Goal: Answer question/provide support: Share knowledge or assist other users

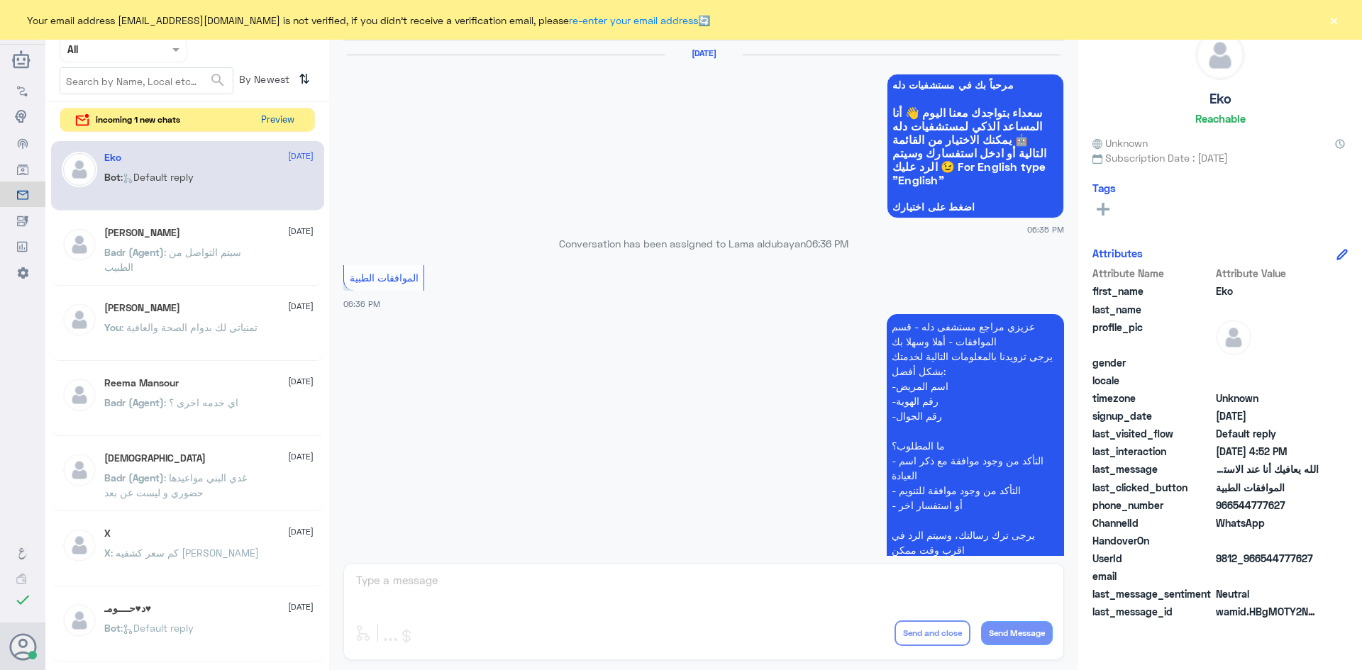
scroll to position [1355, 0]
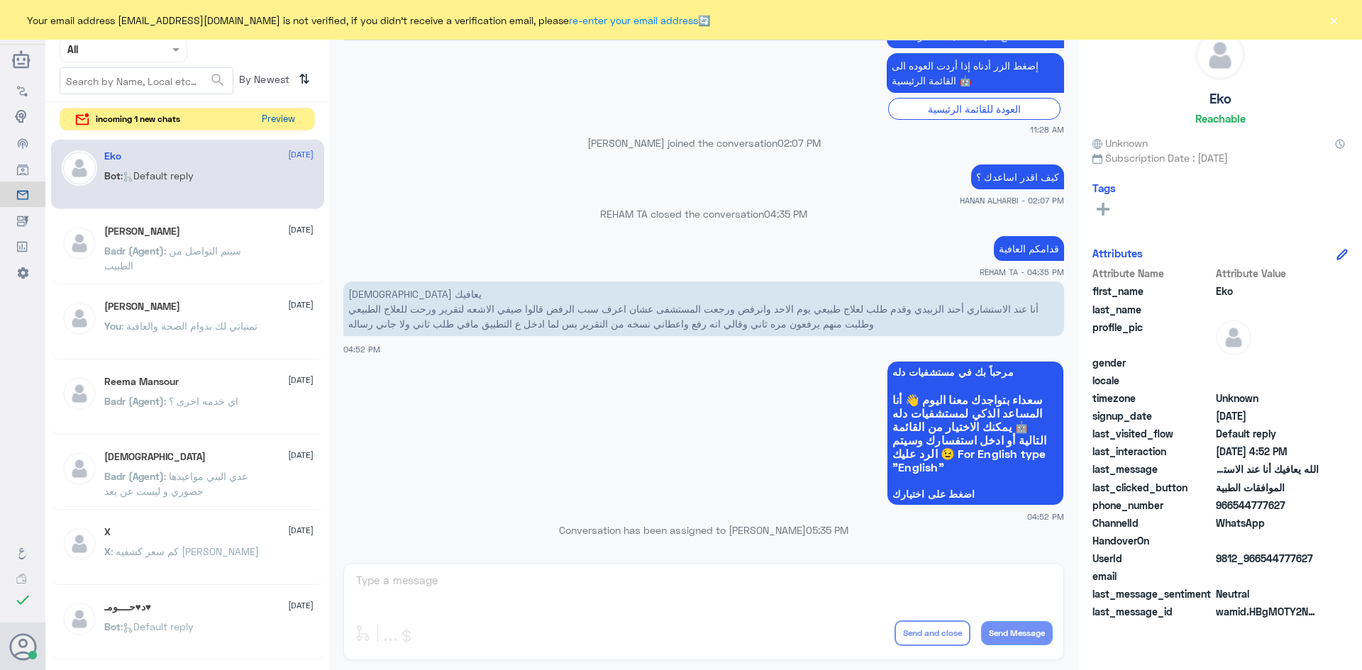
click at [294, 122] on button "Preview" at bounding box center [278, 120] width 44 height 22
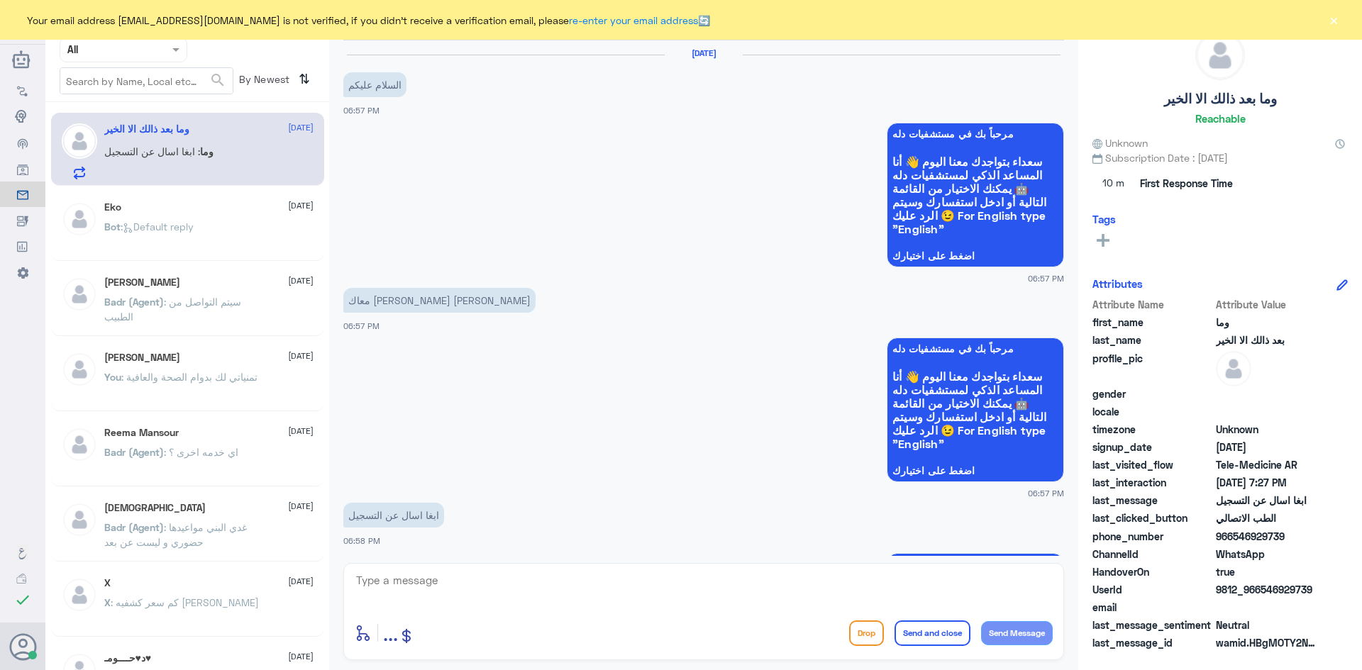
scroll to position [461, 0]
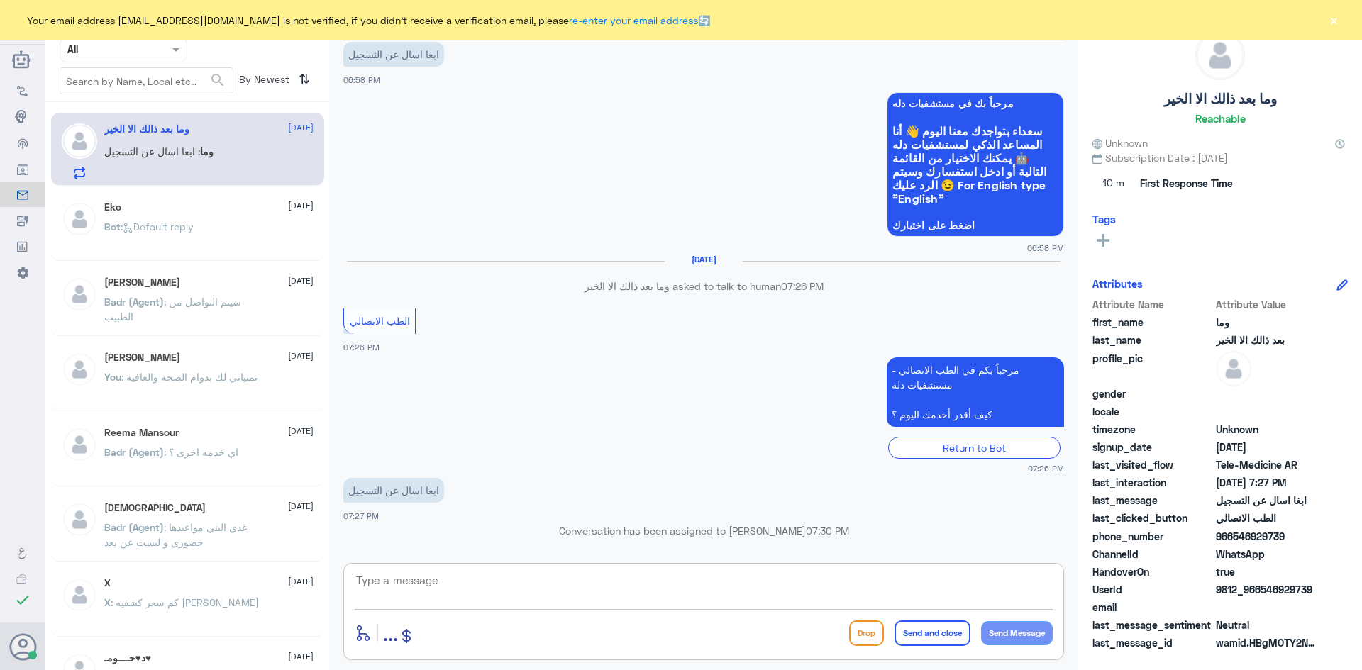
click at [466, 584] on textarea at bounding box center [704, 588] width 698 height 35
paste textarea "مرحبا معك عبدالكريم من الطب الاتصالي"
type textarea "مرحبا معك عبدالكريم من الطب الاتصالي"
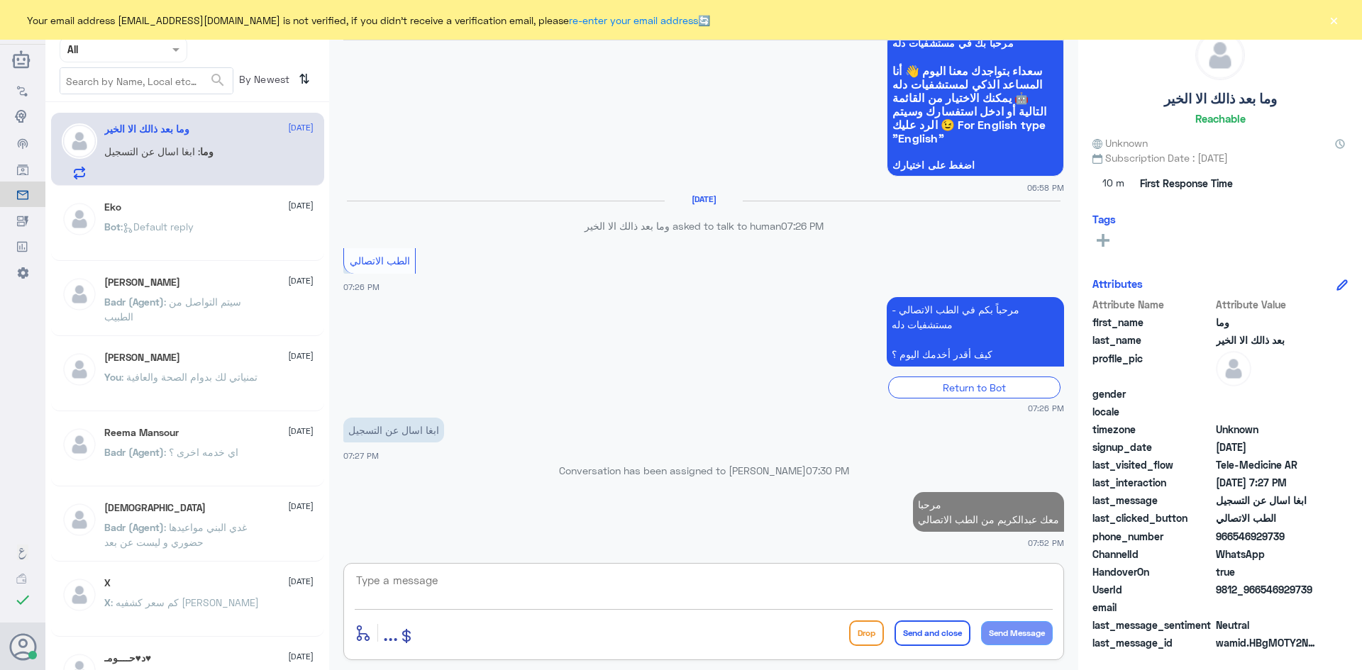
scroll to position [518, 0]
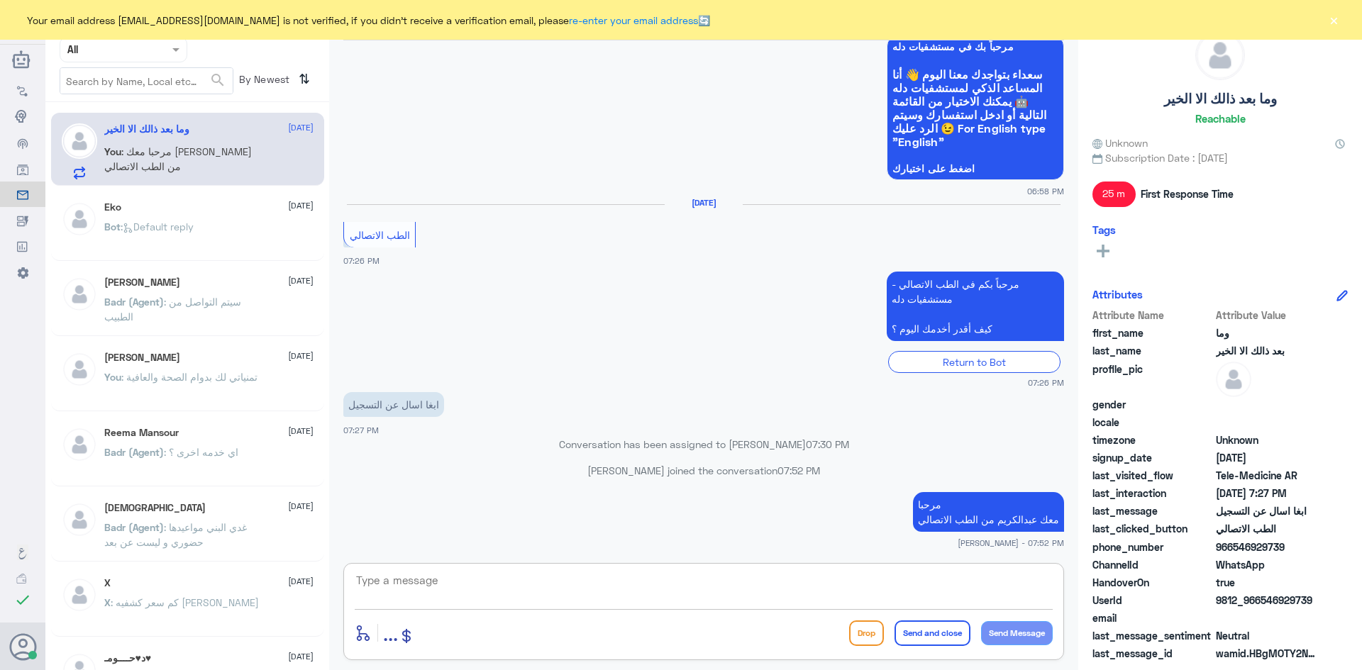
click at [913, 586] on textarea at bounding box center [704, 588] width 698 height 35
type textarea "ت"
type textarea "كيف اقدر اساعدك ؟"
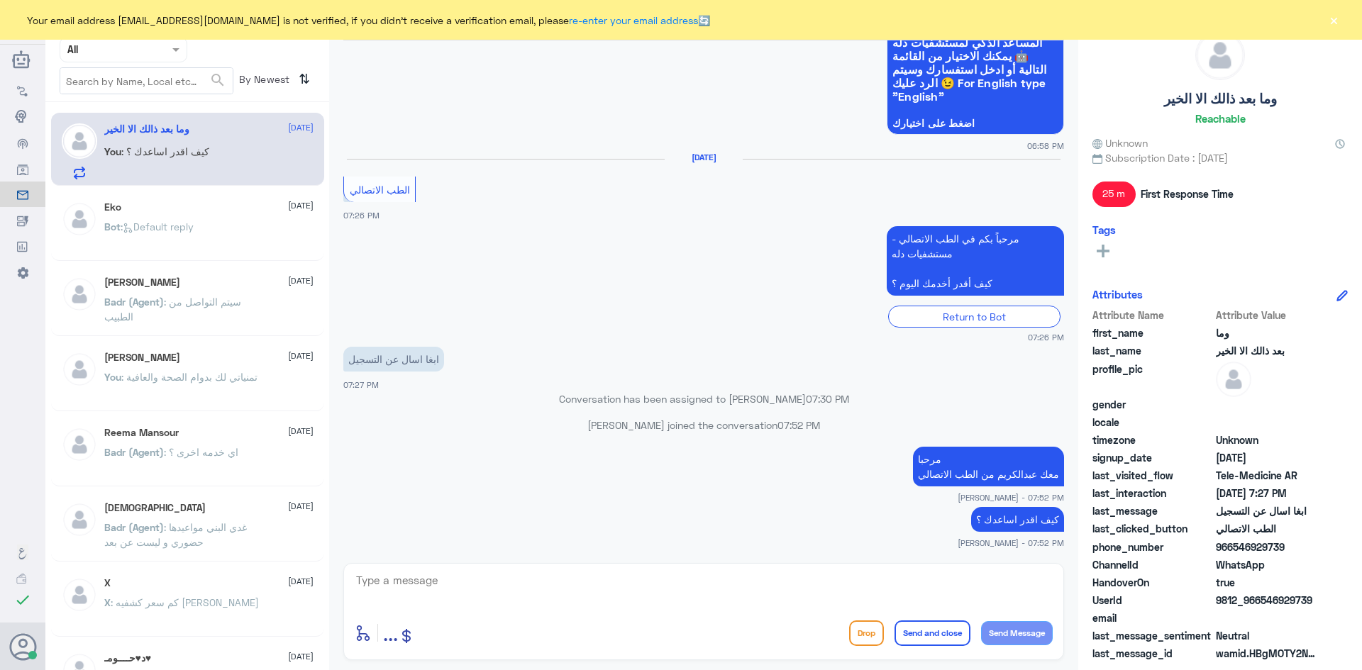
click at [1331, 19] on button "×" at bounding box center [1333, 20] width 14 height 14
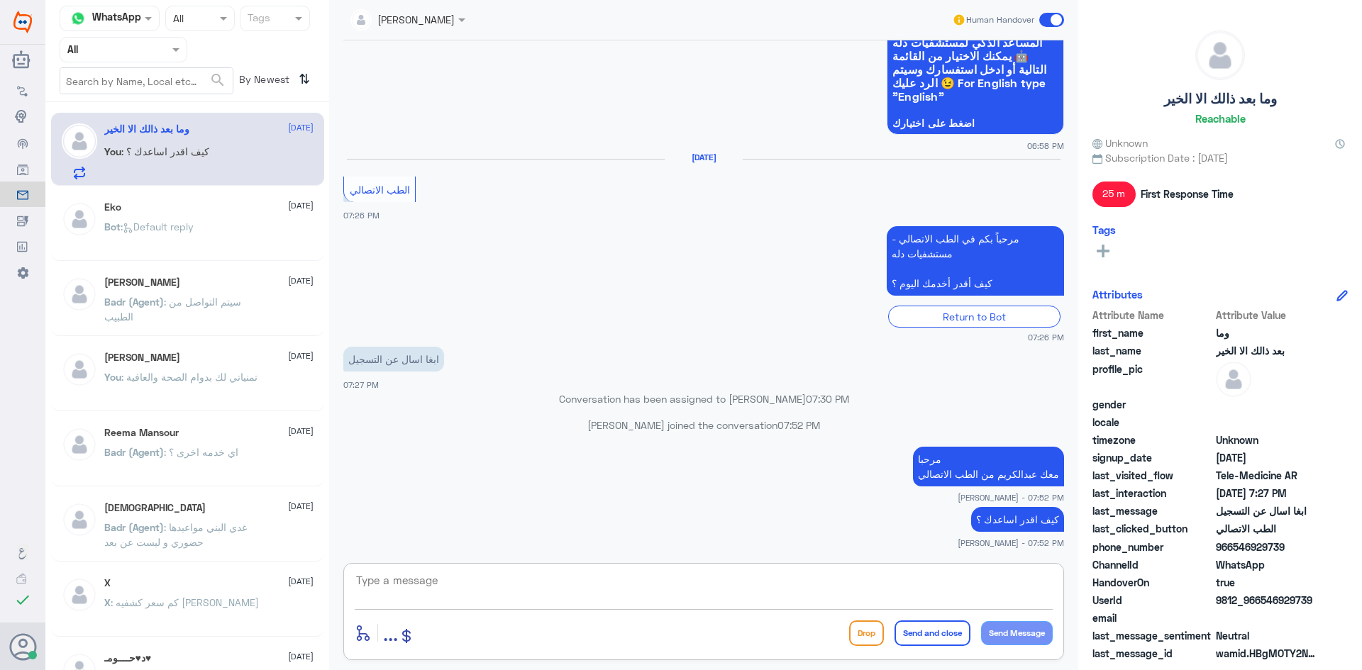
click at [969, 583] on textarea at bounding box center [704, 588] width 698 height 35
click at [1043, 23] on span at bounding box center [1051, 20] width 25 height 14
click at [0, 0] on input "checkbox" at bounding box center [0, 0] width 0 height 0
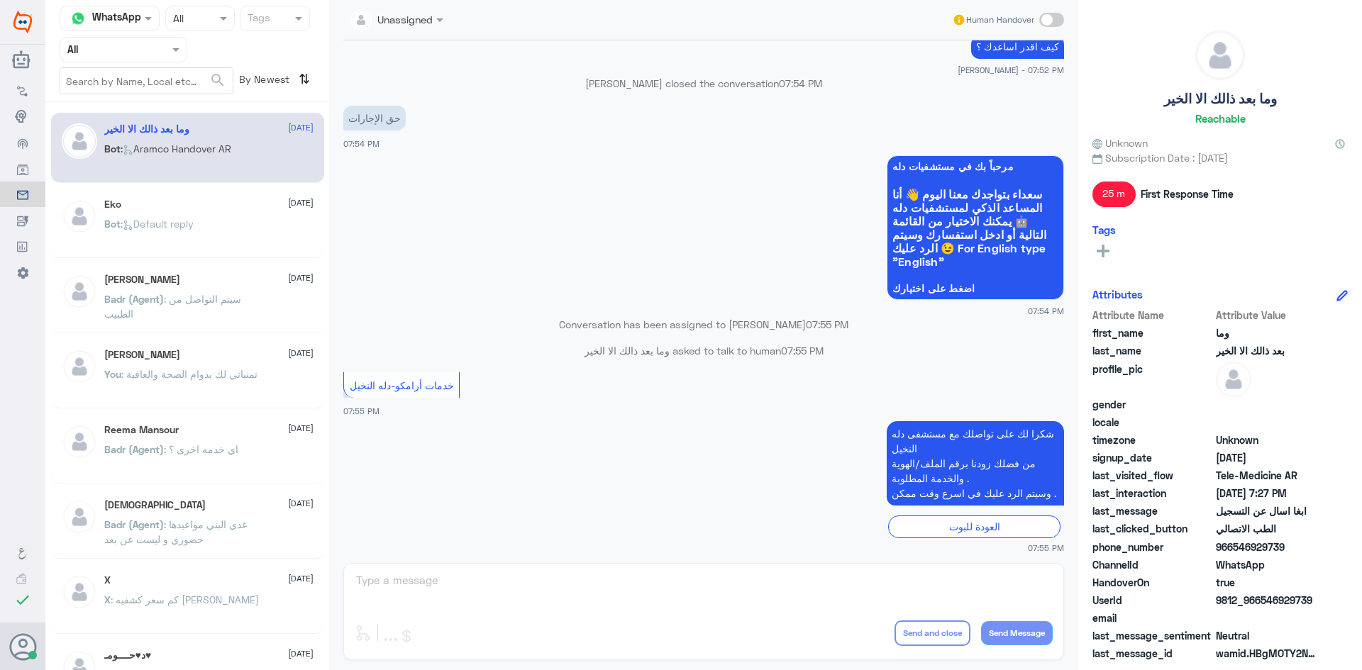
scroll to position [1041, 0]
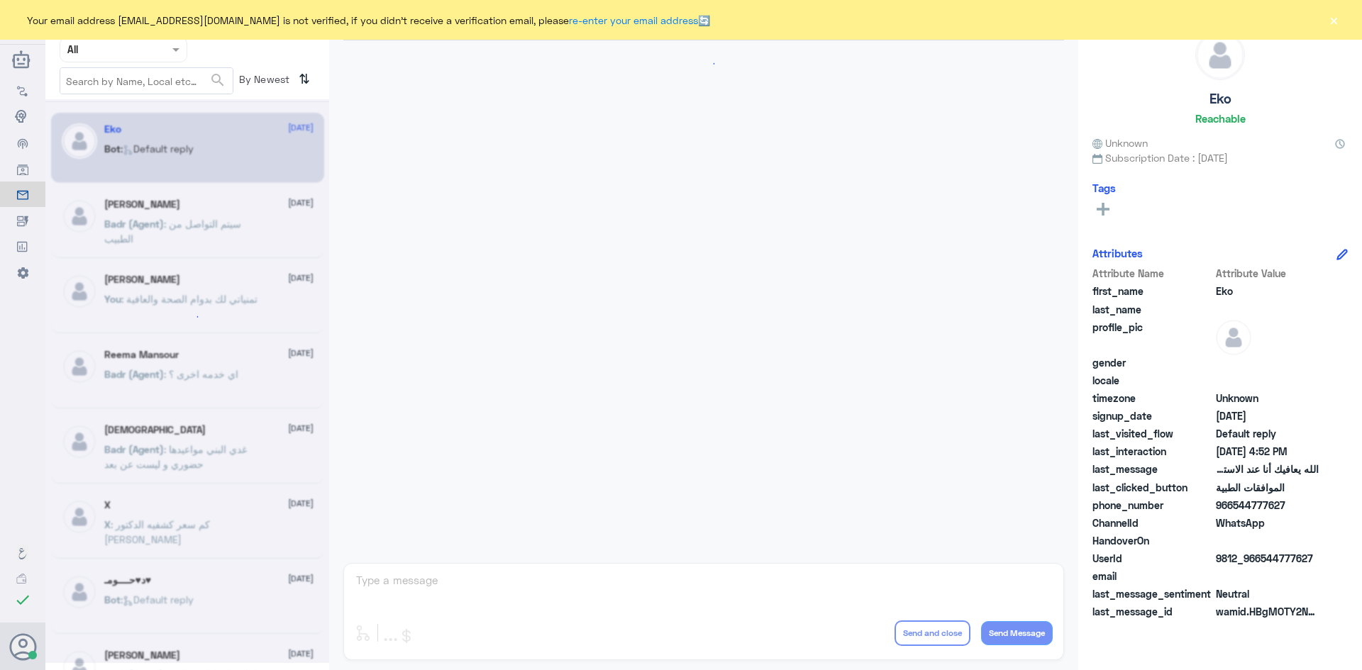
scroll to position [1355, 0]
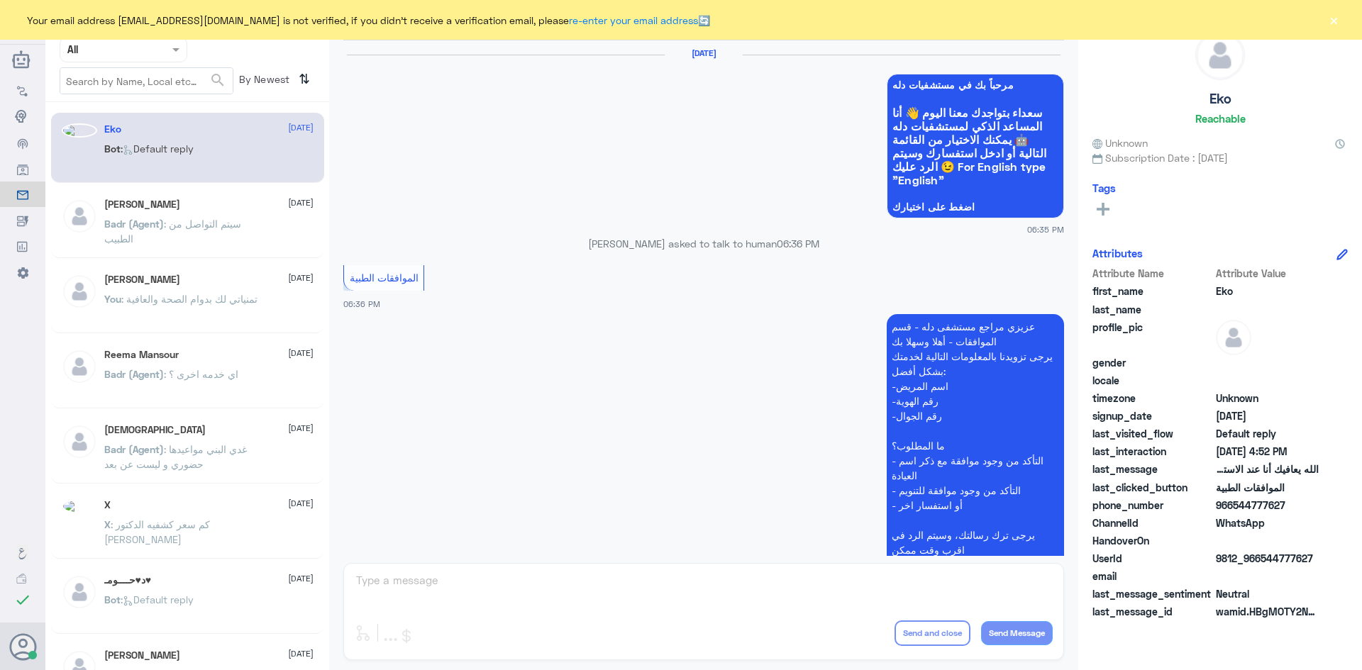
scroll to position [1355, 0]
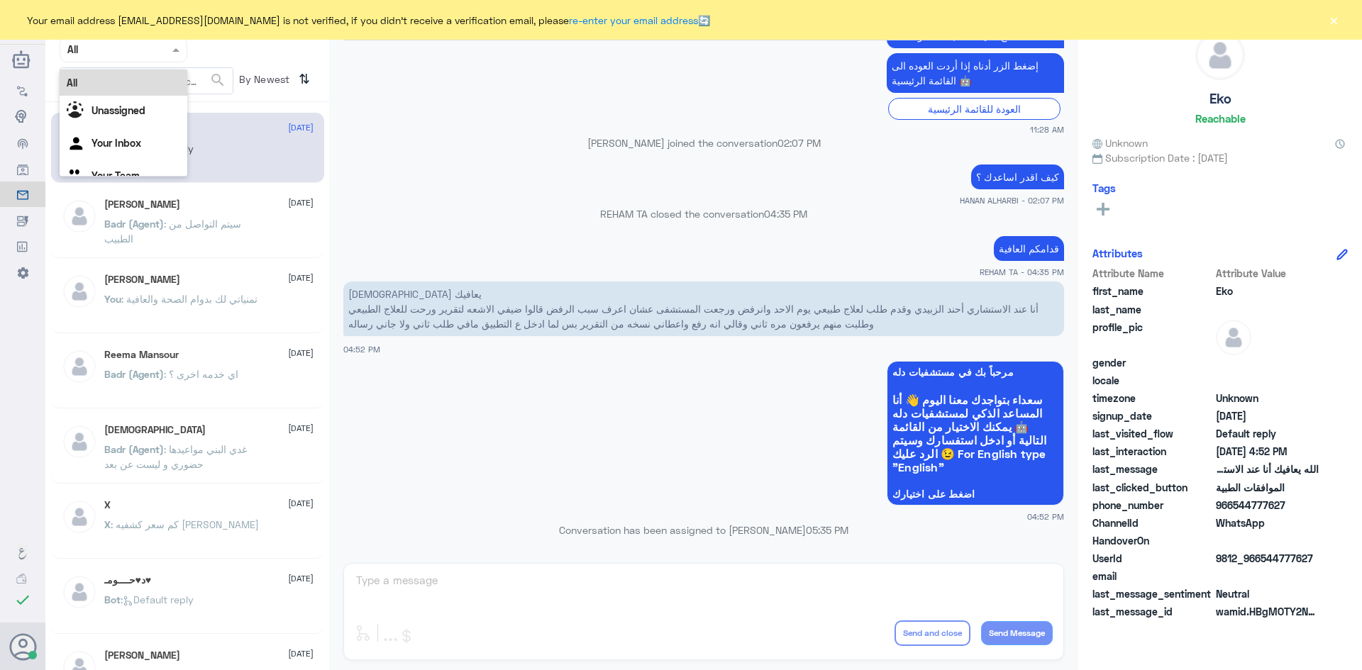
click at [182, 47] on span at bounding box center [178, 49] width 18 height 15
click at [128, 109] on b "Unassigned" at bounding box center [118, 110] width 54 height 12
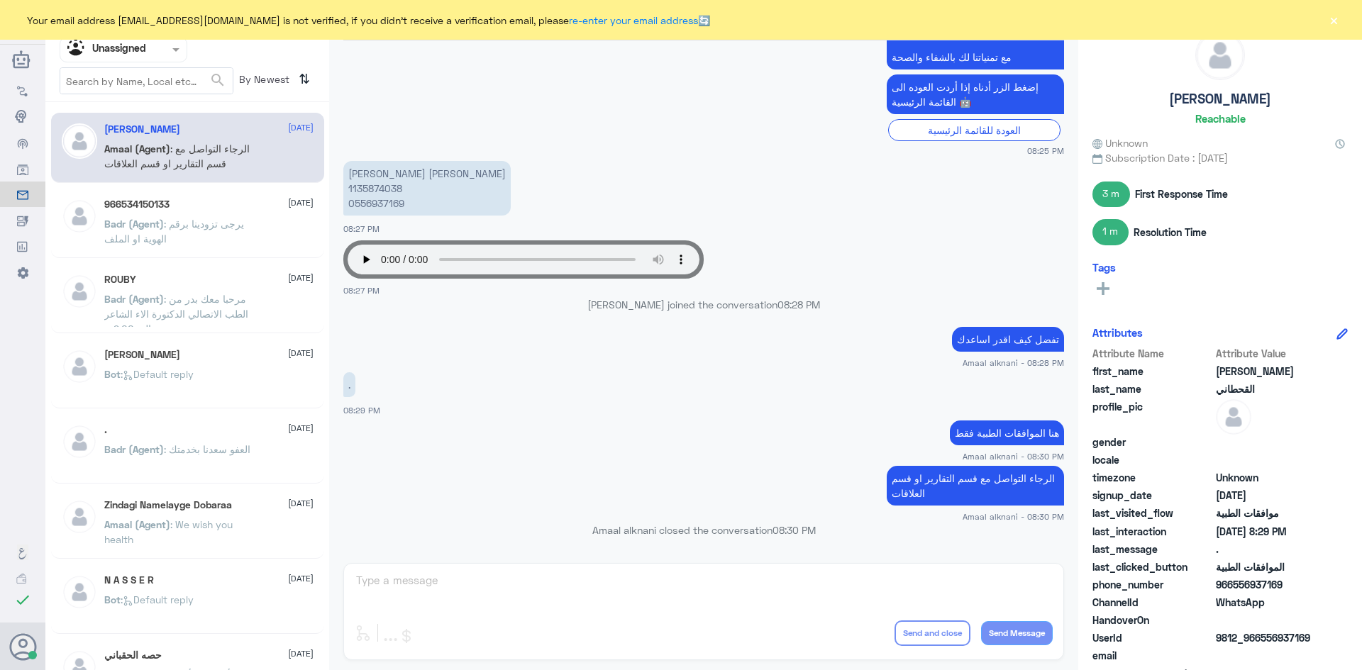
scroll to position [859, 0]
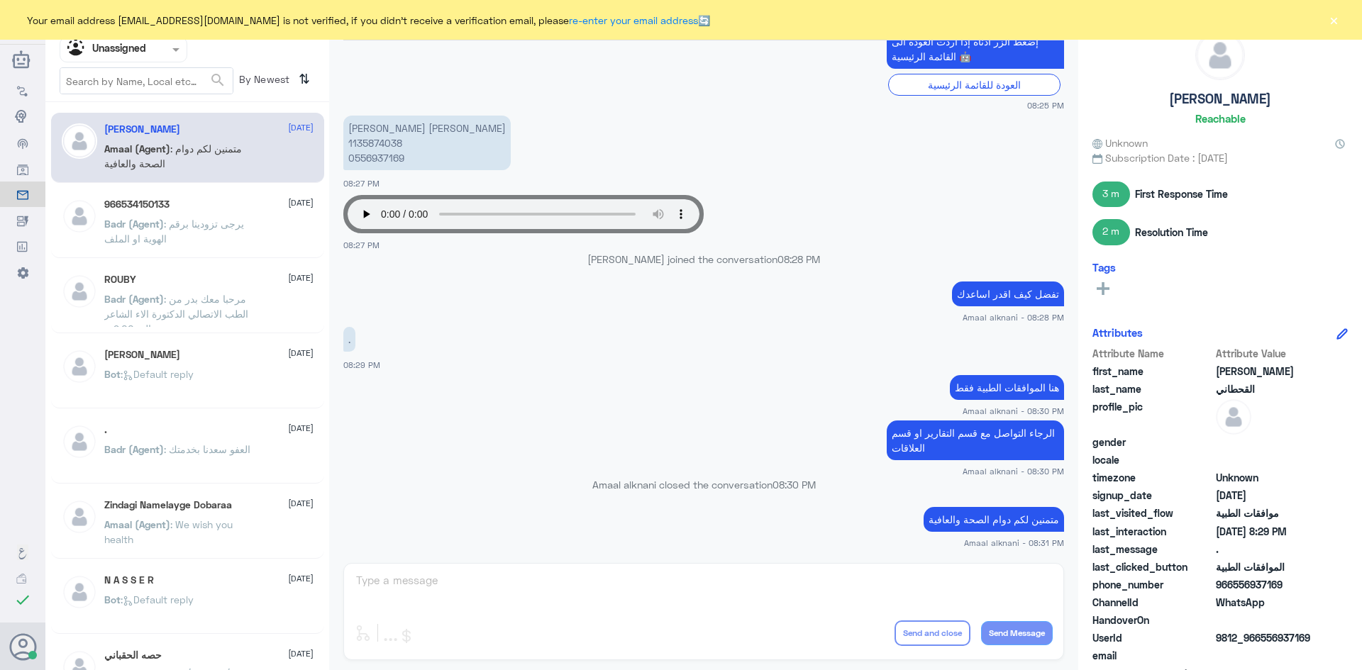
click at [192, 230] on p "Badr (Agent) : يرجى تزودينا برقم الهوية او الملف" at bounding box center [184, 233] width 160 height 35
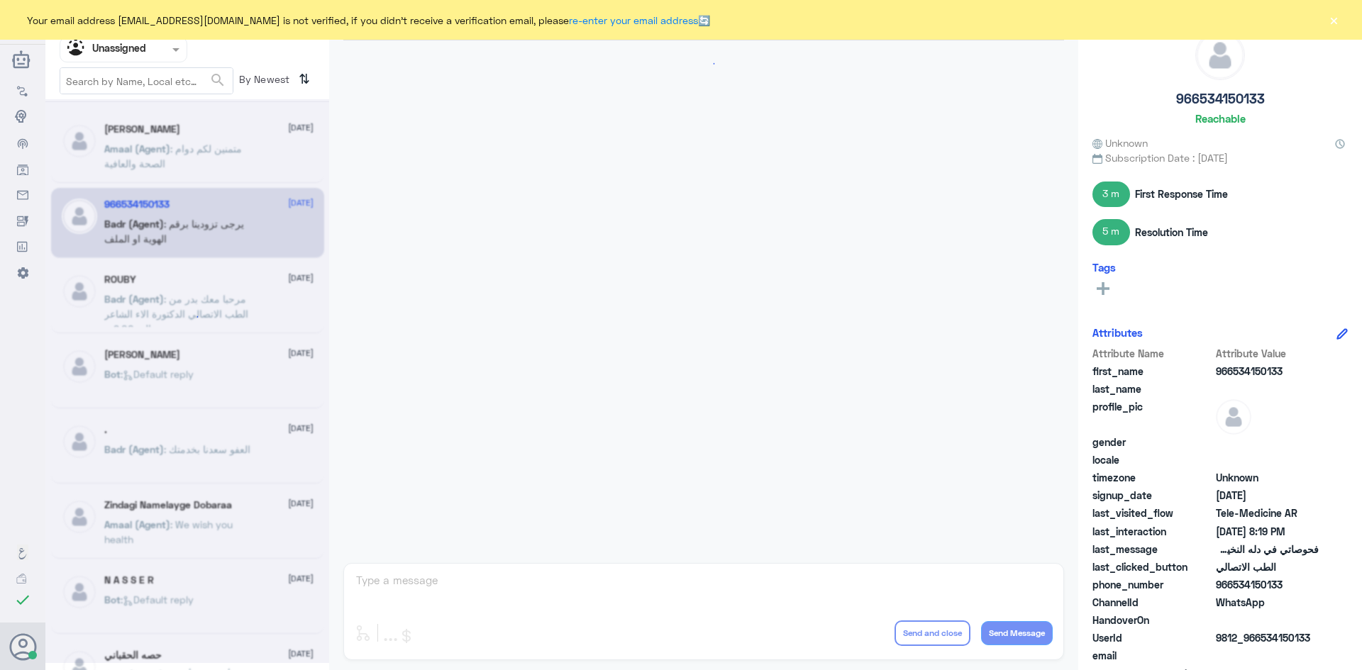
scroll to position [645, 0]
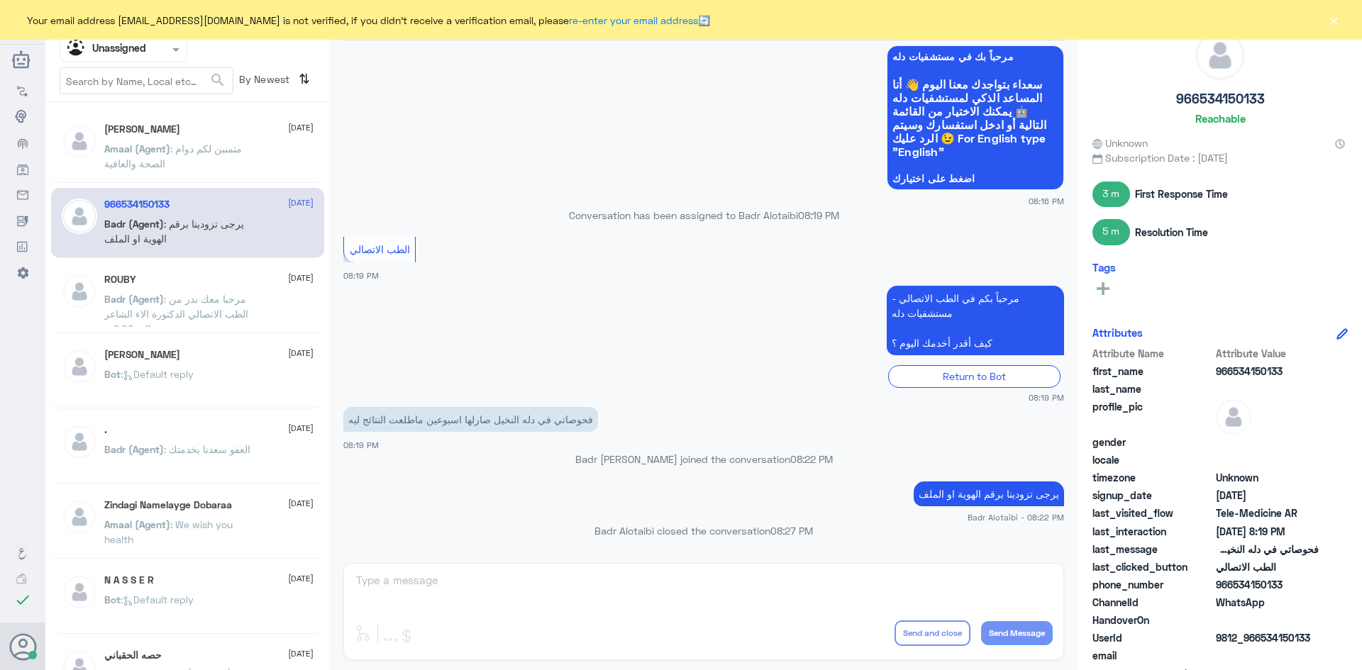
click at [257, 296] on p "Badr (Agent) : مرحبا معك بدر من الطب الاتصالي الدكتورة الاء الشاعر الى 9:00 م" at bounding box center [184, 309] width 160 height 35
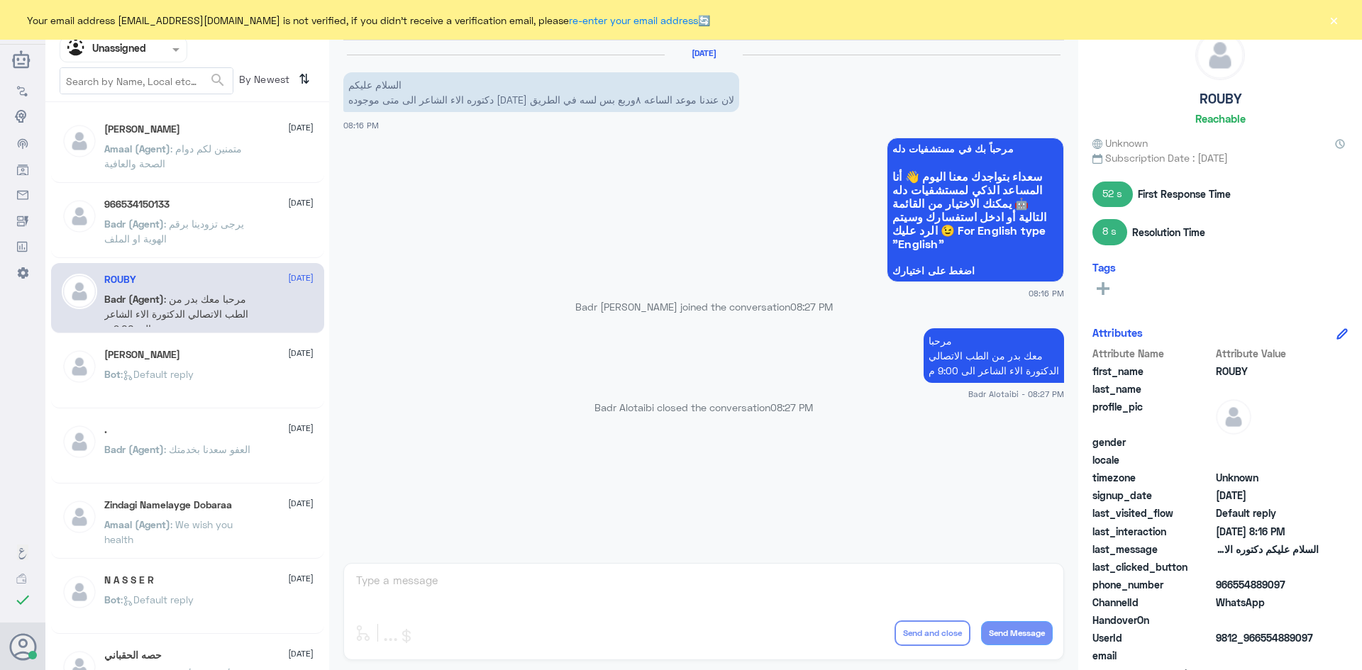
click at [257, 359] on div "Omar Bin Jahlan 20 August" at bounding box center [208, 355] width 209 height 12
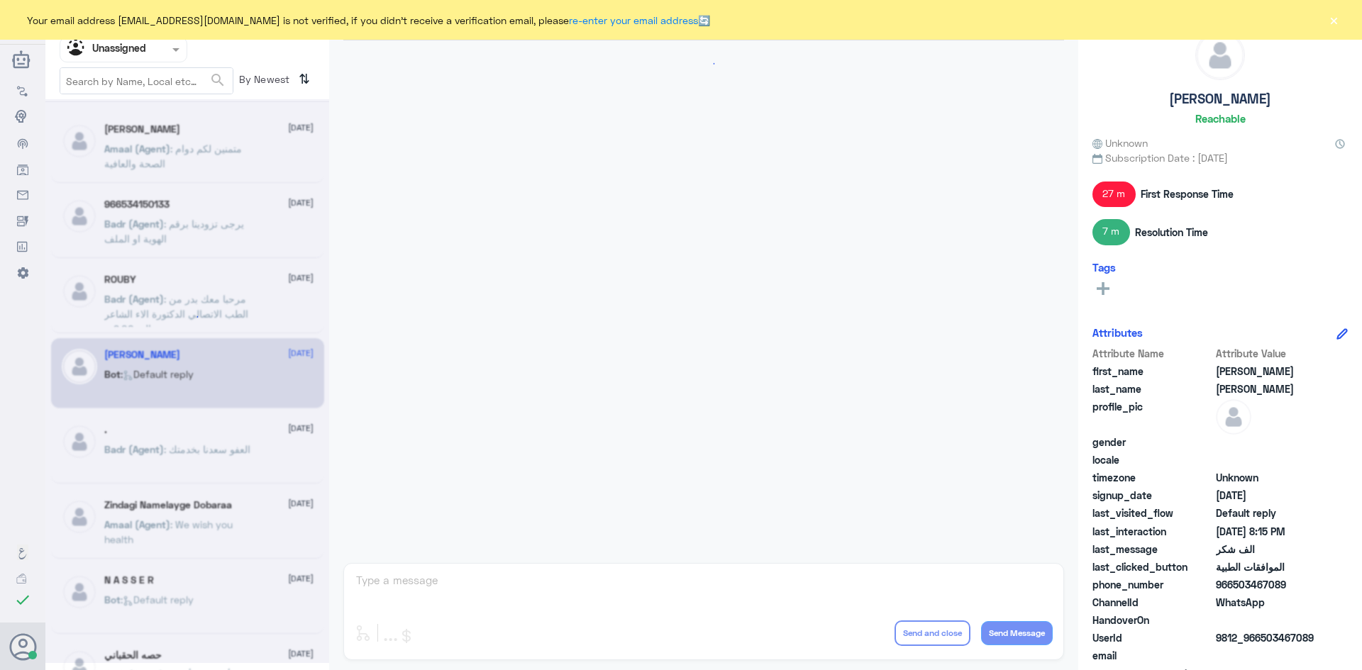
scroll to position [818, 0]
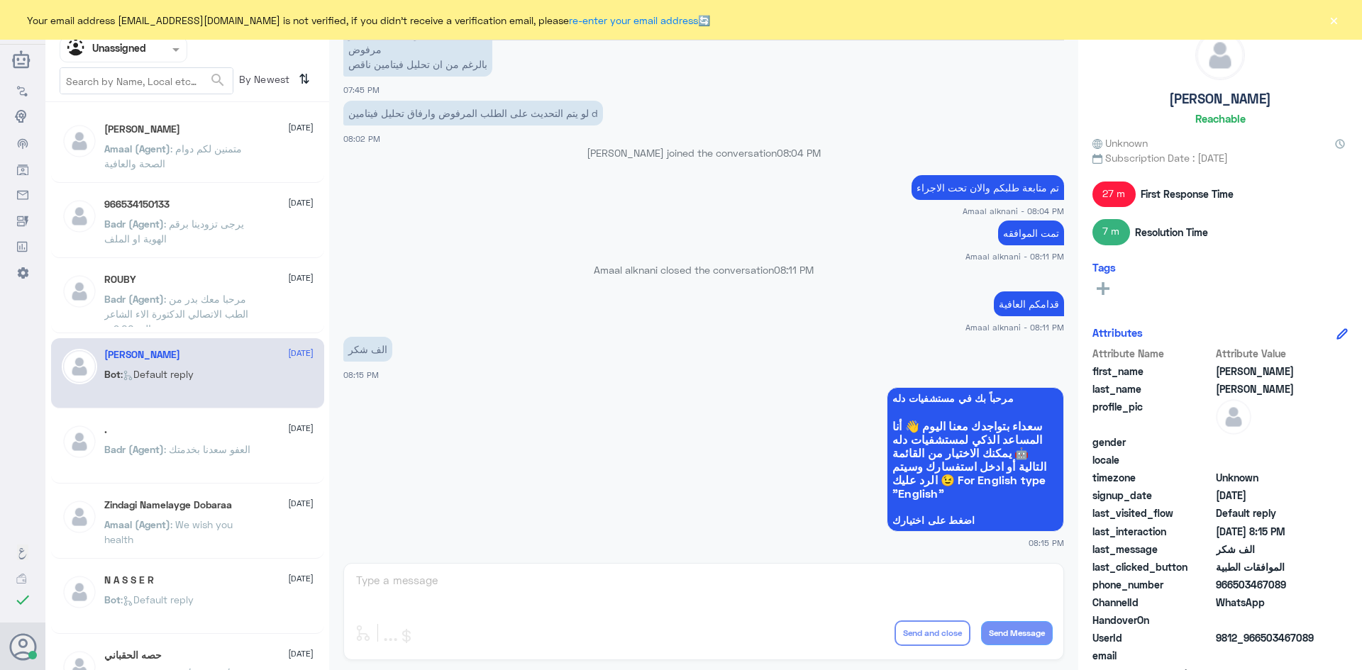
click at [250, 454] on span ": العفو سعدنا بخدمتك" at bounding box center [207, 449] width 87 height 12
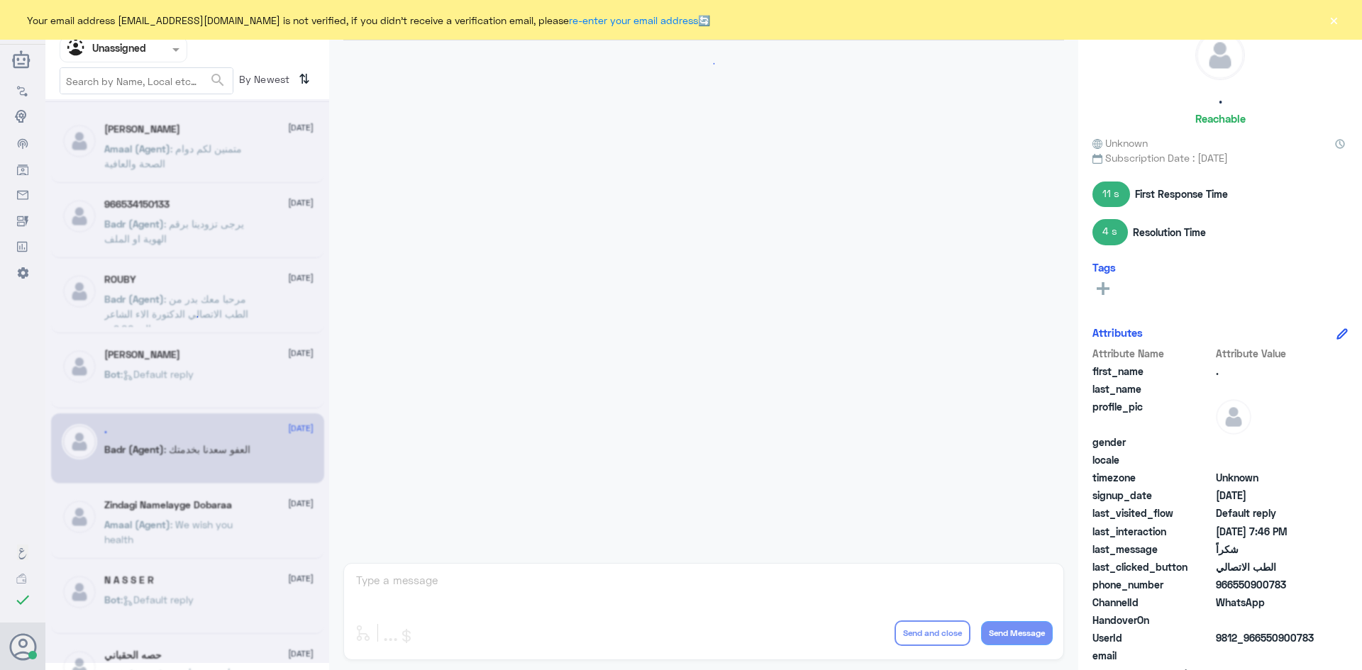
scroll to position [864, 0]
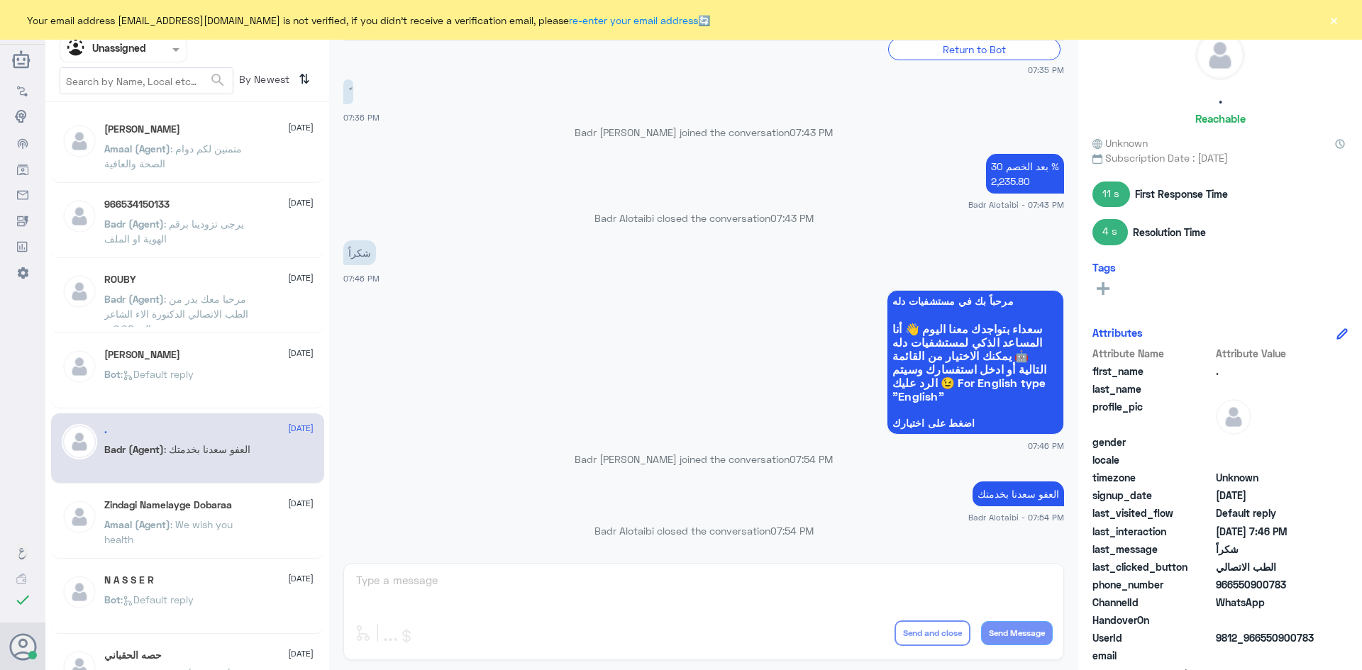
click at [227, 524] on span ": We wish you health" at bounding box center [168, 531] width 128 height 27
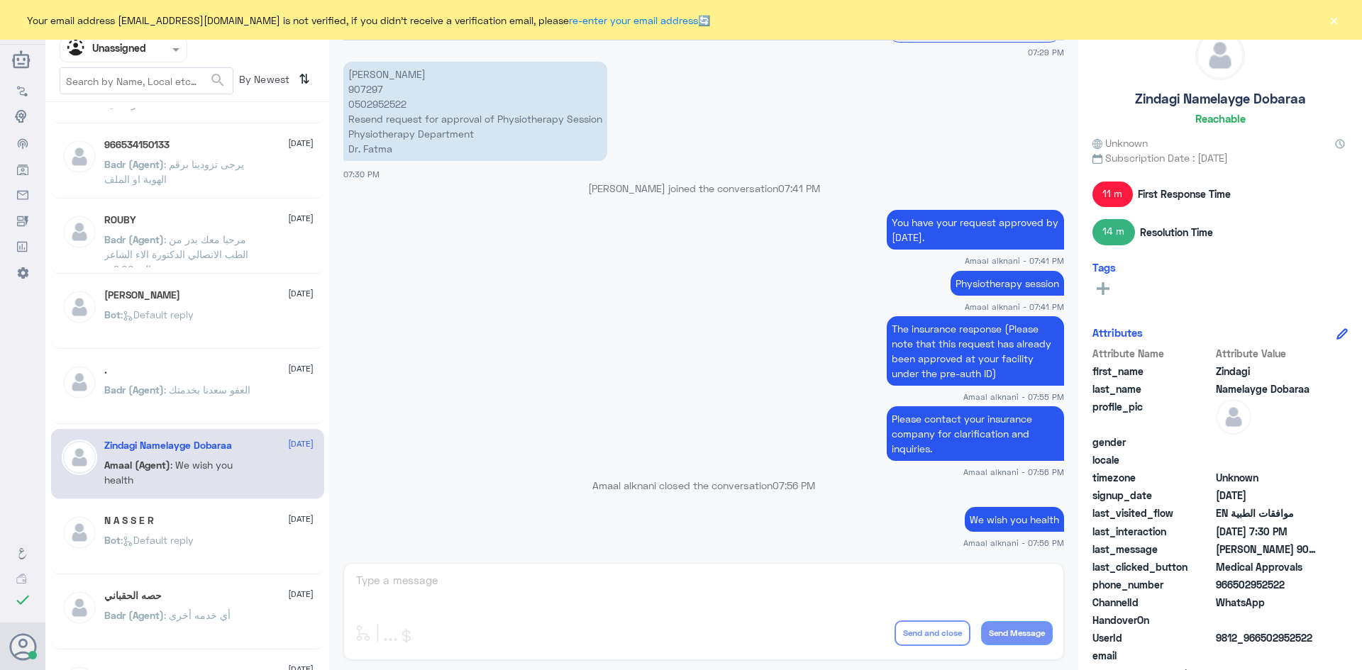
scroll to position [213, 0]
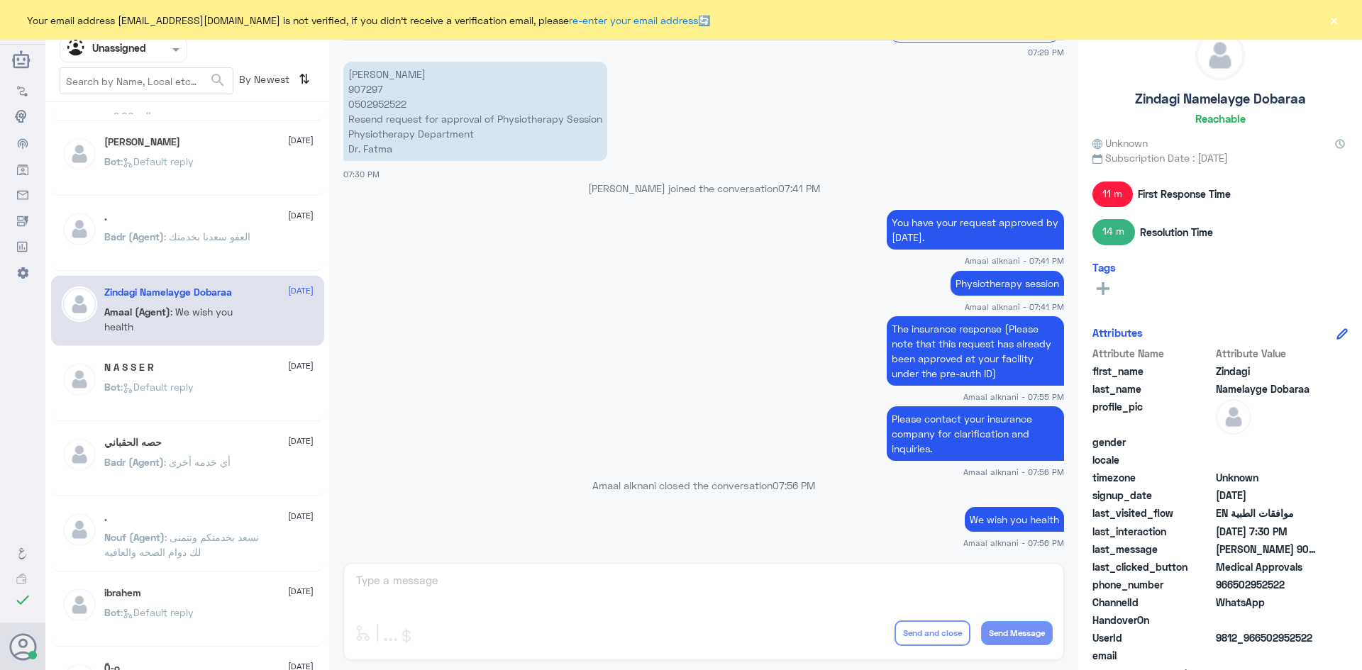
click at [213, 397] on div "Bot : Default reply" at bounding box center [208, 399] width 209 height 32
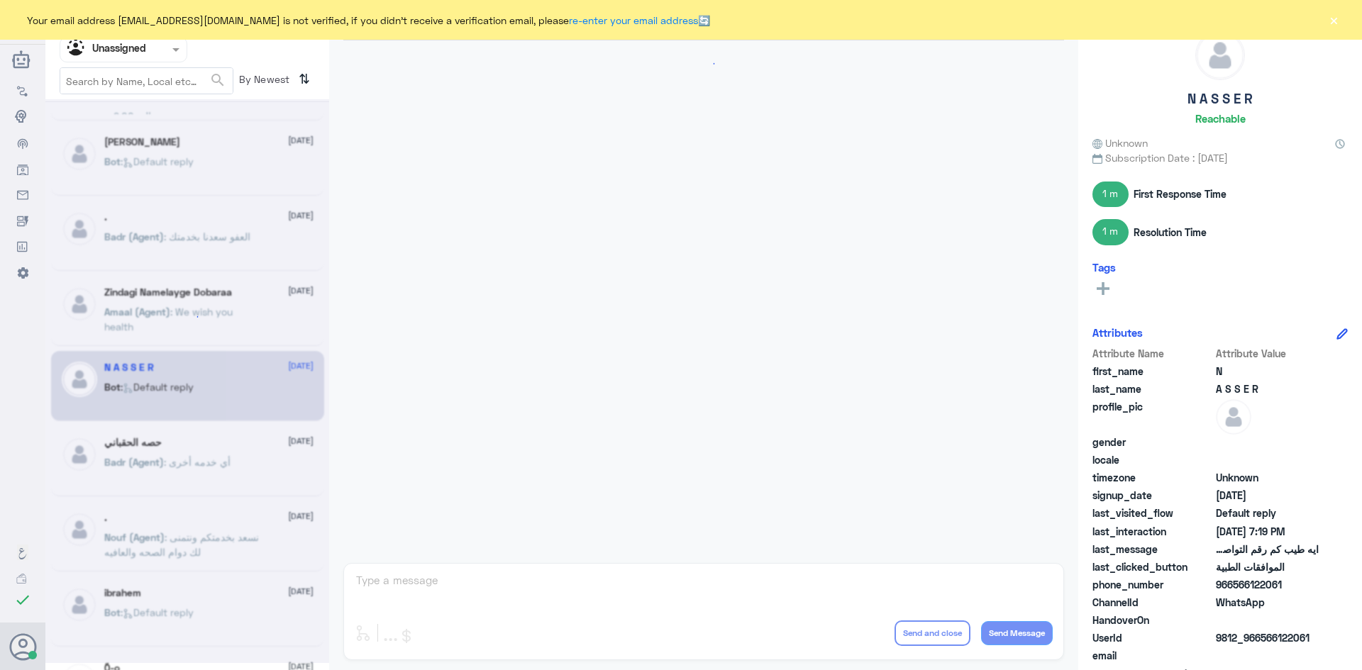
scroll to position [1177, 0]
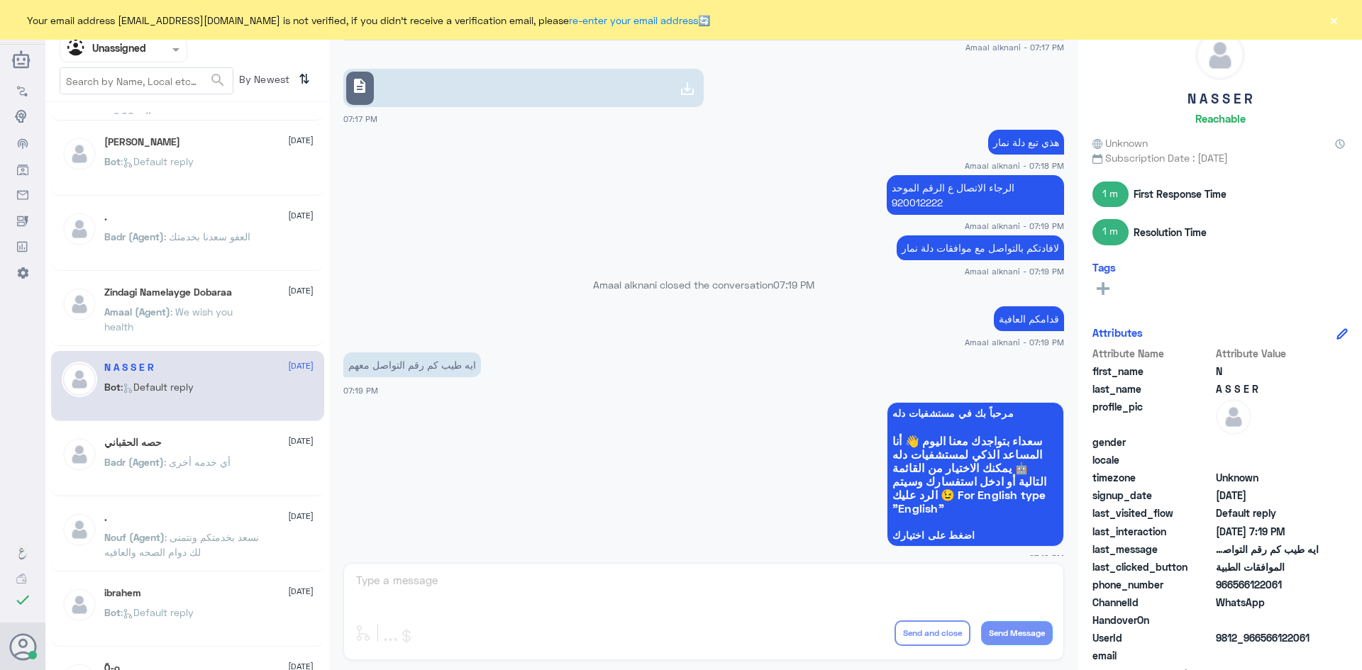
click at [215, 479] on p "Badr (Agent) : أي خدمه أخرى" at bounding box center [167, 472] width 126 height 35
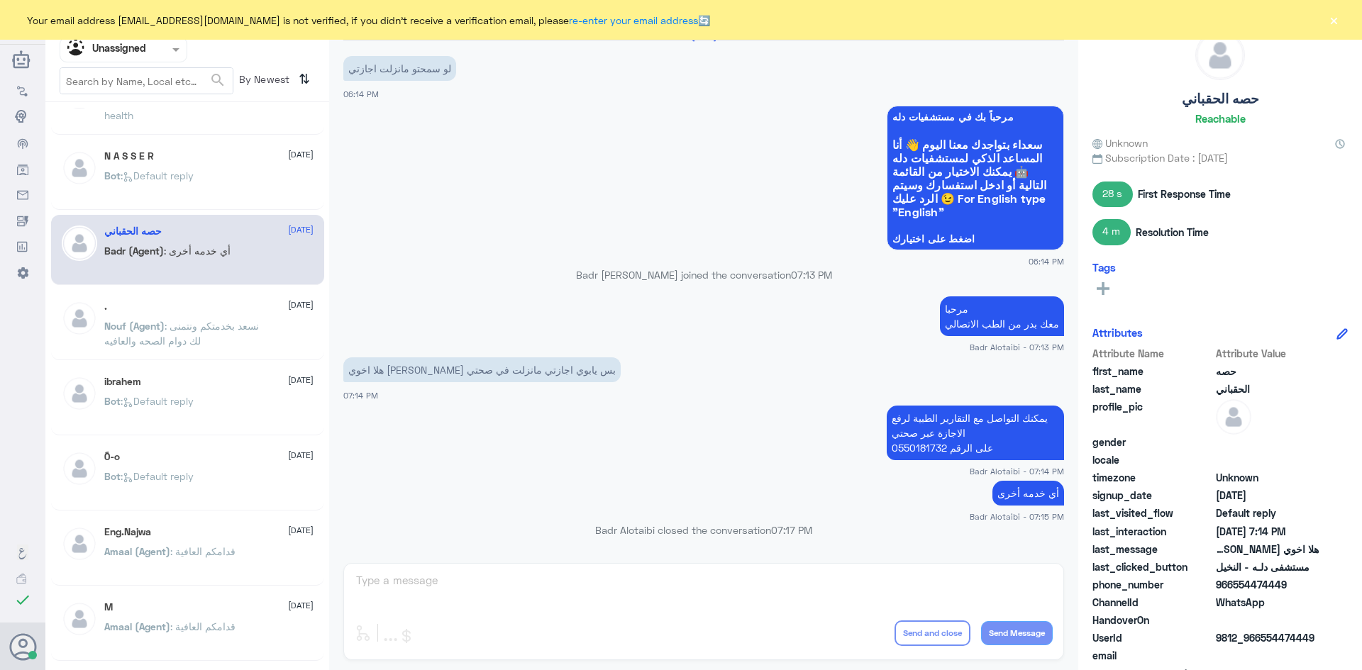
scroll to position [426, 0]
click at [241, 411] on div "Bot : Default reply" at bounding box center [208, 412] width 209 height 32
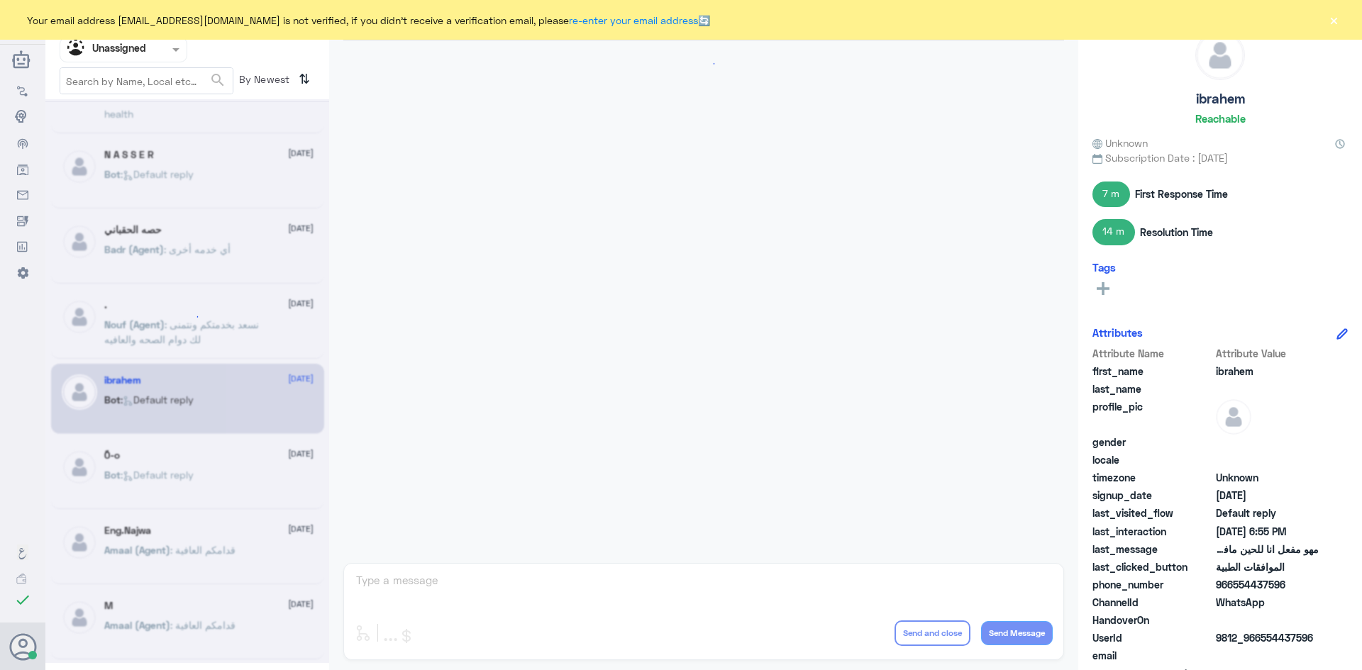
scroll to position [1143, 0]
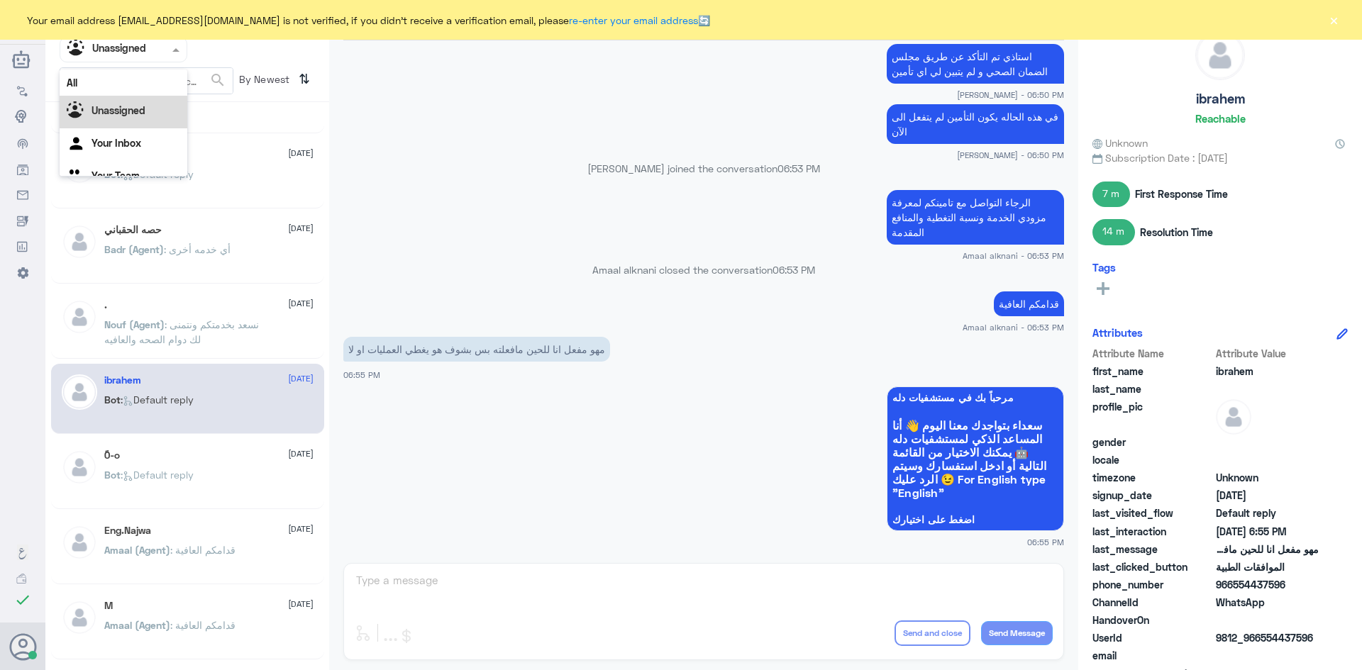
click at [168, 53] on div at bounding box center [123, 49] width 126 height 16
click at [152, 87] on div "All" at bounding box center [124, 83] width 128 height 26
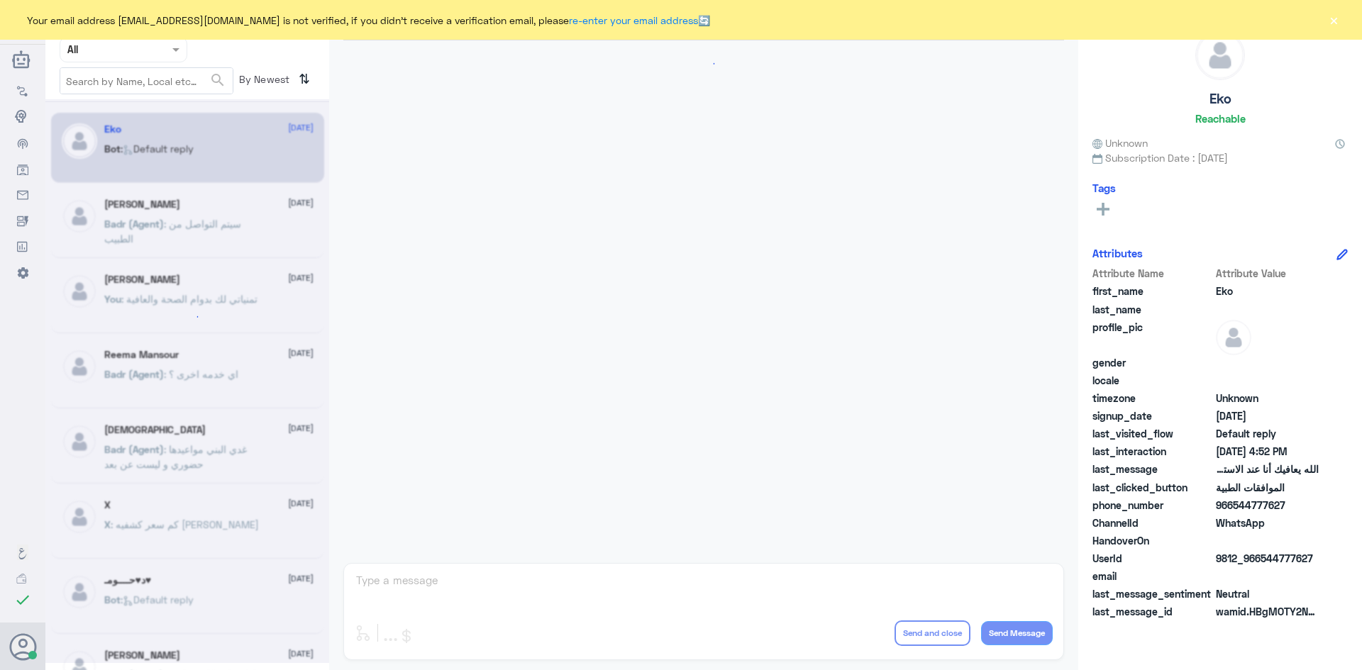
scroll to position [1355, 0]
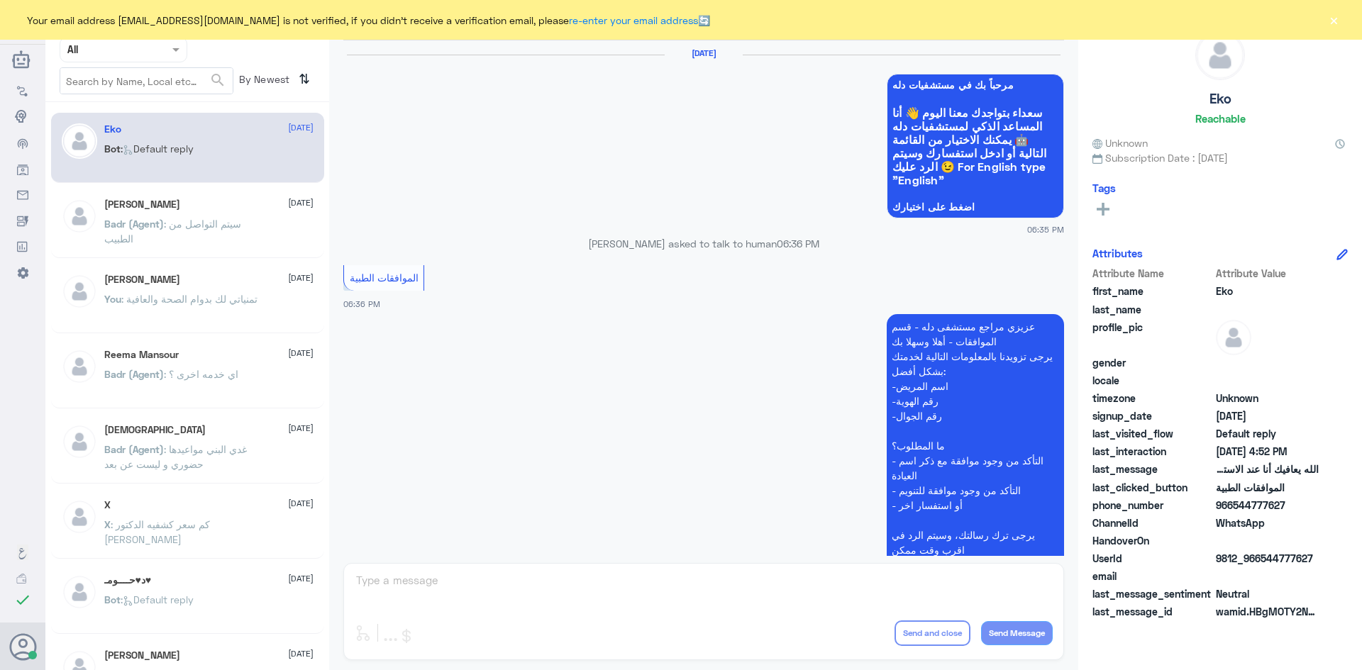
scroll to position [1355, 0]
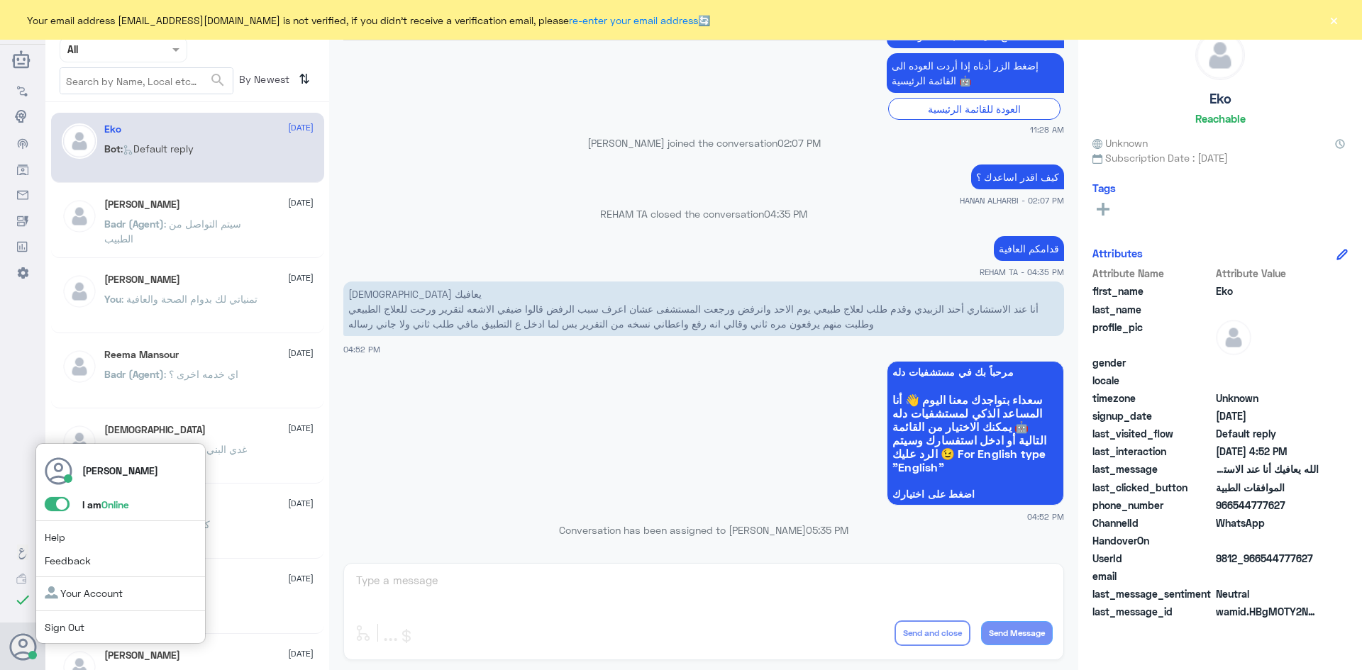
click at [57, 503] on span at bounding box center [57, 504] width 25 height 14
click at [0, 0] on input "checkbox" at bounding box center [0, 0] width 0 height 0
click at [50, 505] on span at bounding box center [64, 504] width 38 height 15
